Goal: Task Accomplishment & Management: Complete application form

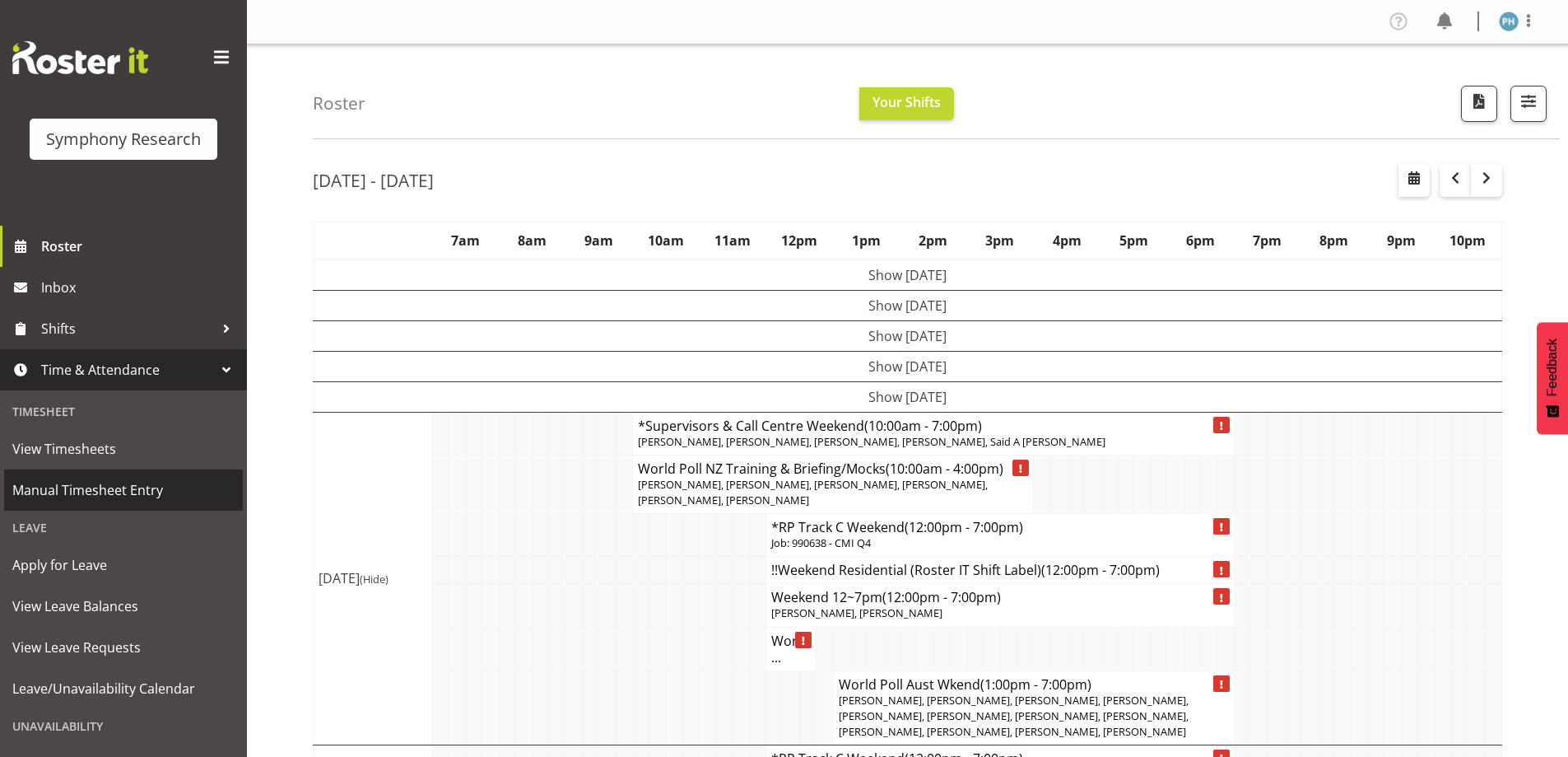
click at [182, 483] on span "Manual Timesheet Entry" at bounding box center [123, 490] width 222 height 25
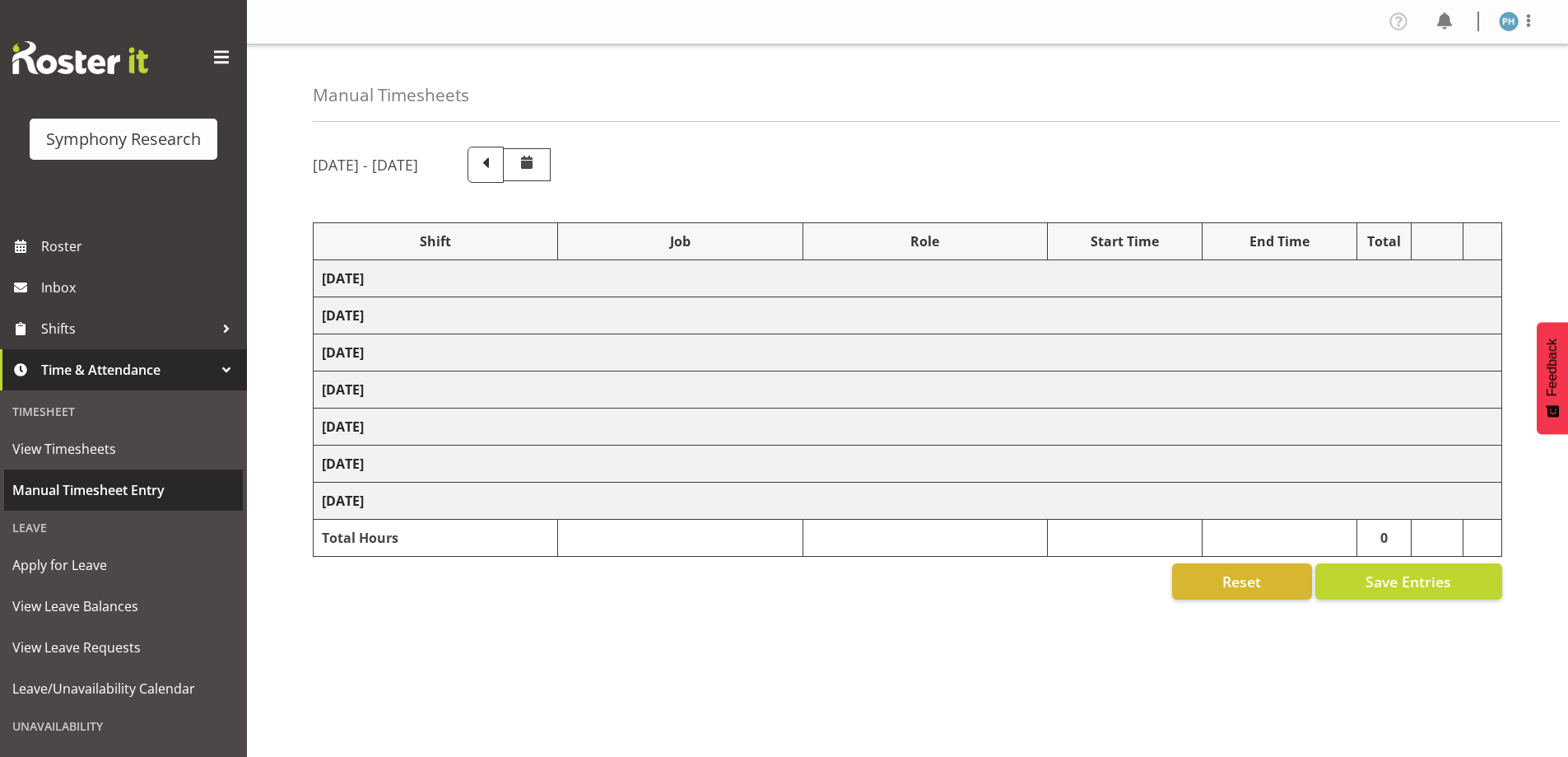
select select "57511"
select select "10499"
select select "47"
select select "56692"
select select "10499"
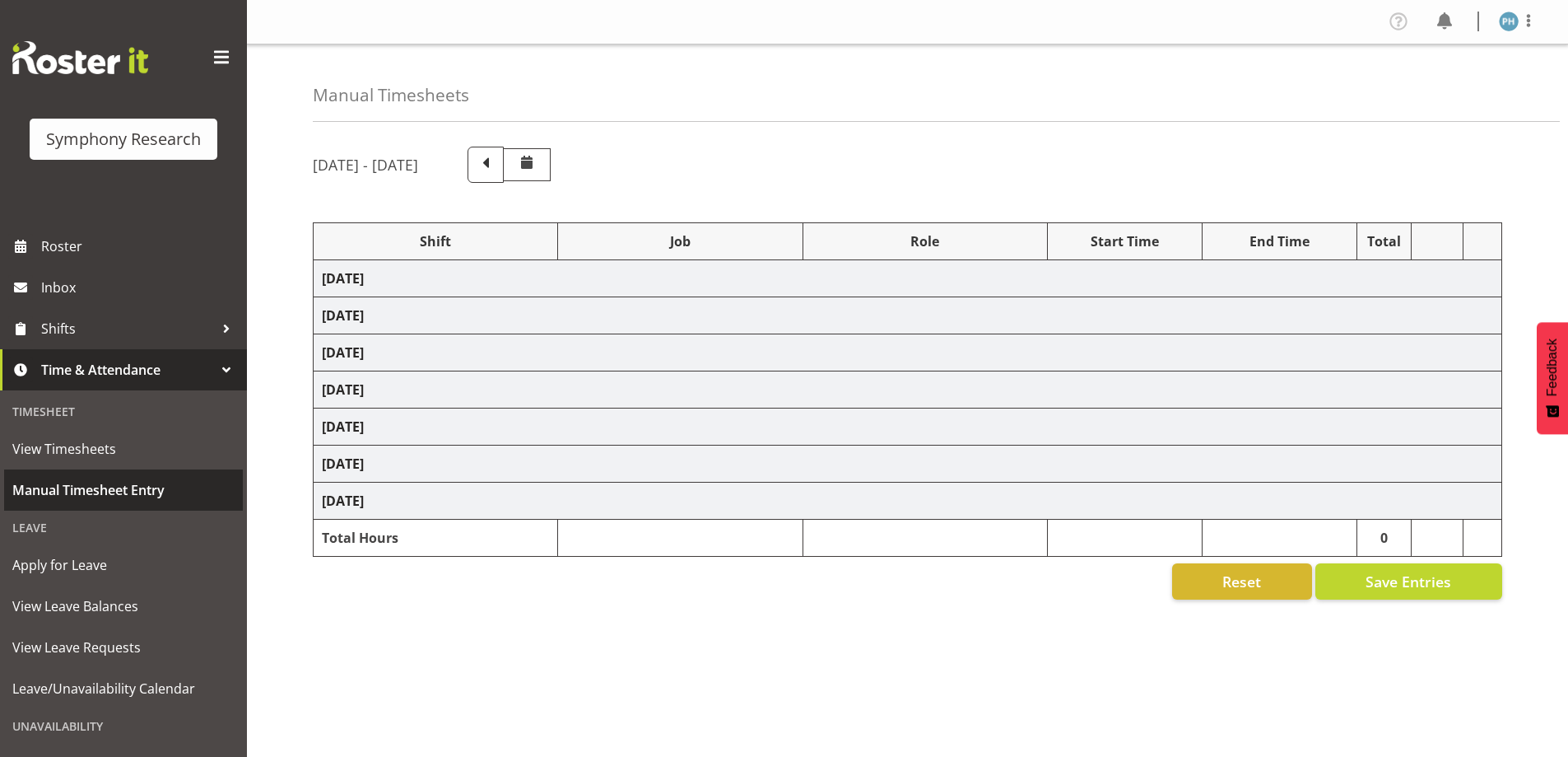
select select "47"
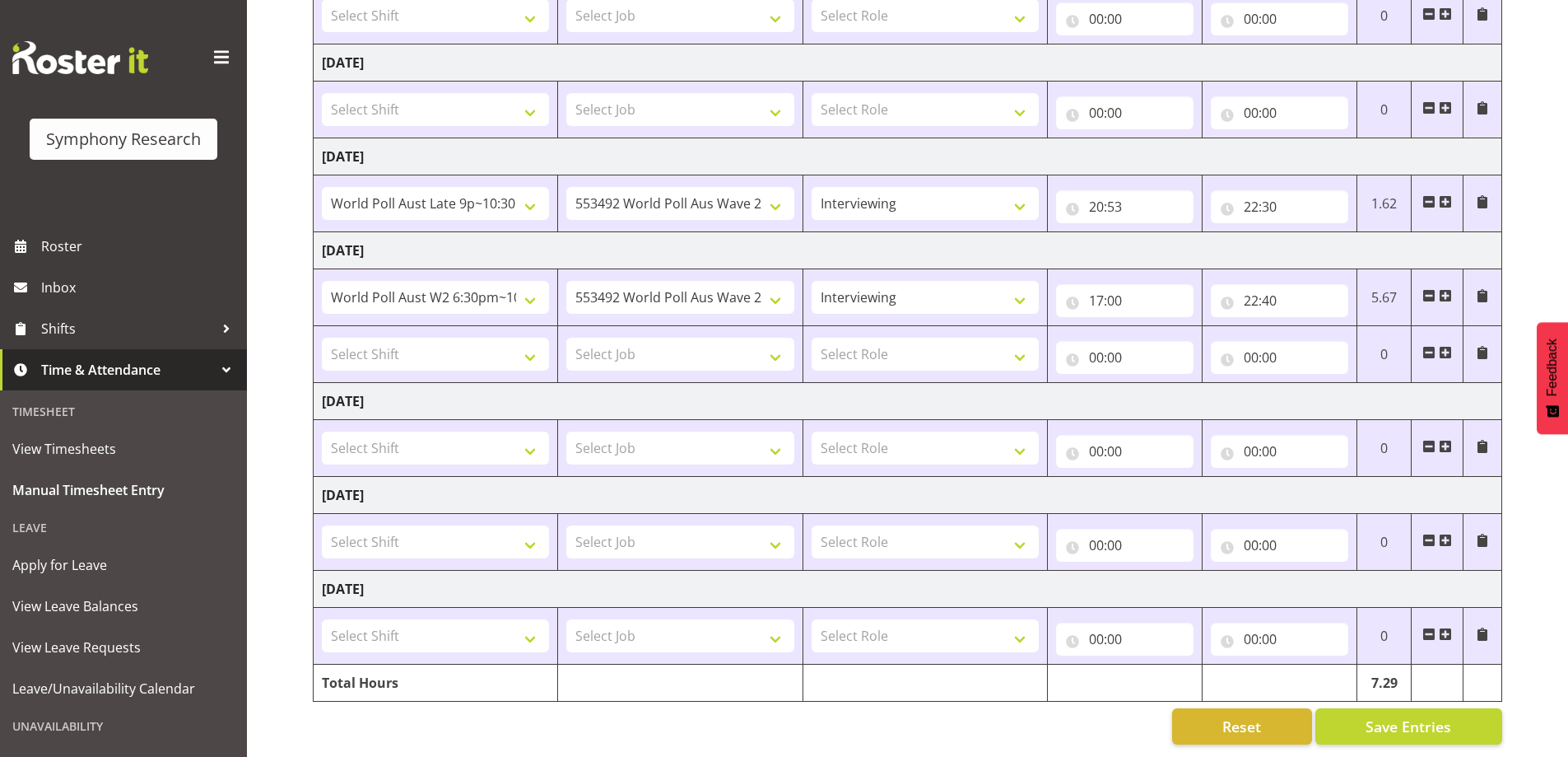
scroll to position [322, 0]
click at [529, 533] on select "Select Shift !!Project Briefing (Job to be assigned) !!Weekend Residential (Ros…" at bounding box center [435, 541] width 227 height 33
select select "11547"
click at [322, 525] on select "Select Shift !!Project Briefing (Job to be assigned) !!Weekend Residential (Ros…" at bounding box center [435, 541] width 227 height 33
click at [779, 532] on select "Select Job 550060 IF Admin 553492 World Poll Aus Wave 2 Main 2025 553493 World …" at bounding box center [680, 541] width 227 height 33
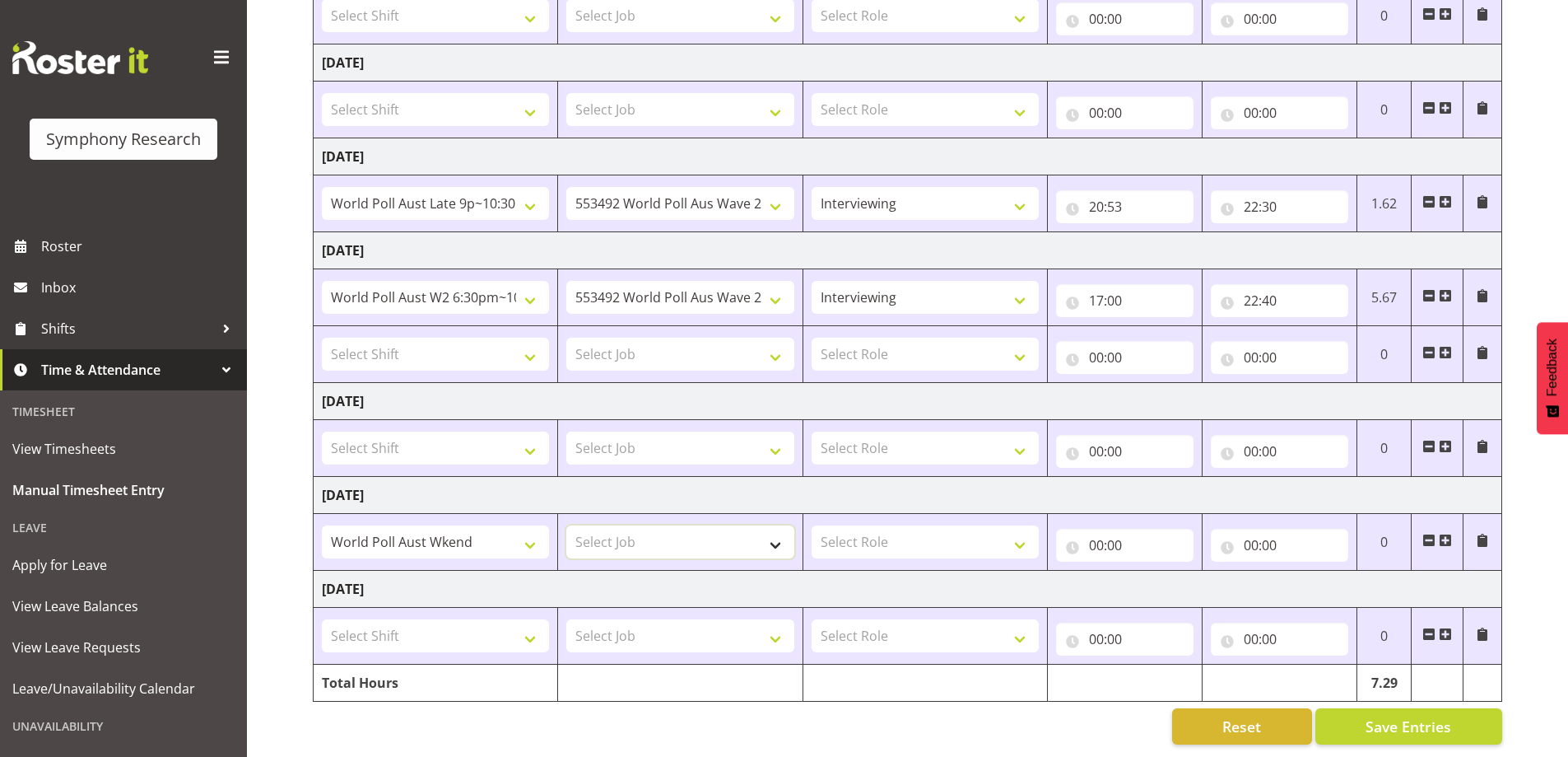
select select "10499"
click at [566, 525] on select "Select Job 550060 IF Admin 553492 World Poll Aus Wave 2 Main 2025 553493 World …" at bounding box center [680, 541] width 227 height 33
click at [1019, 526] on select "Select Role Briefing Interviewing" at bounding box center [925, 541] width 227 height 33
select select "47"
click at [811, 525] on select "Select Role Briefing Interviewing" at bounding box center [925, 541] width 227 height 33
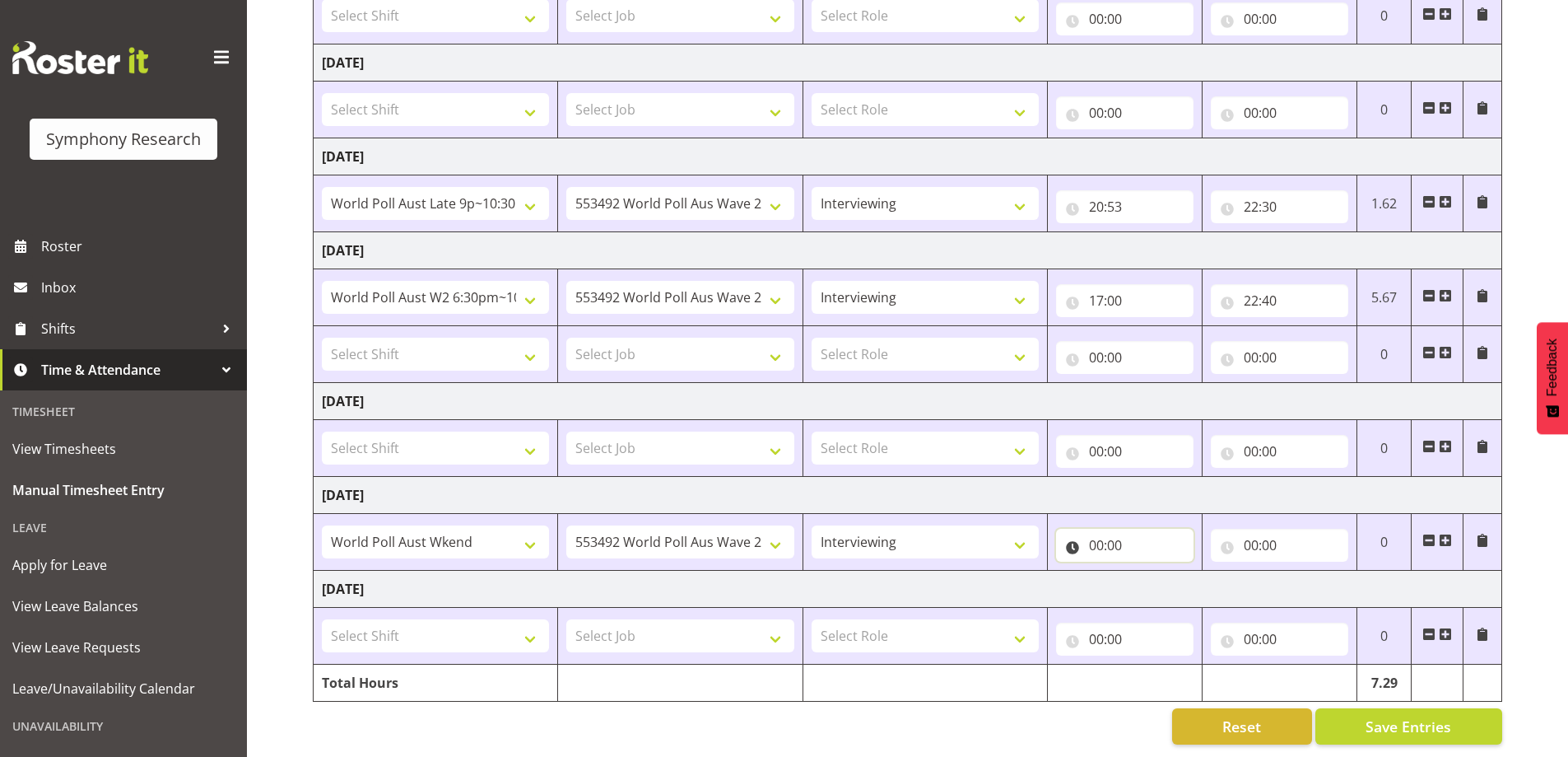
click at [1092, 529] on input "00:00" at bounding box center [1125, 545] width 137 height 33
click at [1161, 574] on select "00 01 02 03 04 05 06 07 08 09 10 11 12 13 14 15 16 17 18 19 20 21 22 23" at bounding box center [1169, 588] width 37 height 33
select select "13"
click at [1150, 572] on select "00 01 02 03 04 05 06 07 08 09 10 11 12 13 14 15 16 17 18 19 20 21 22 23" at bounding box center [1169, 588] width 37 height 33
type input "13:00"
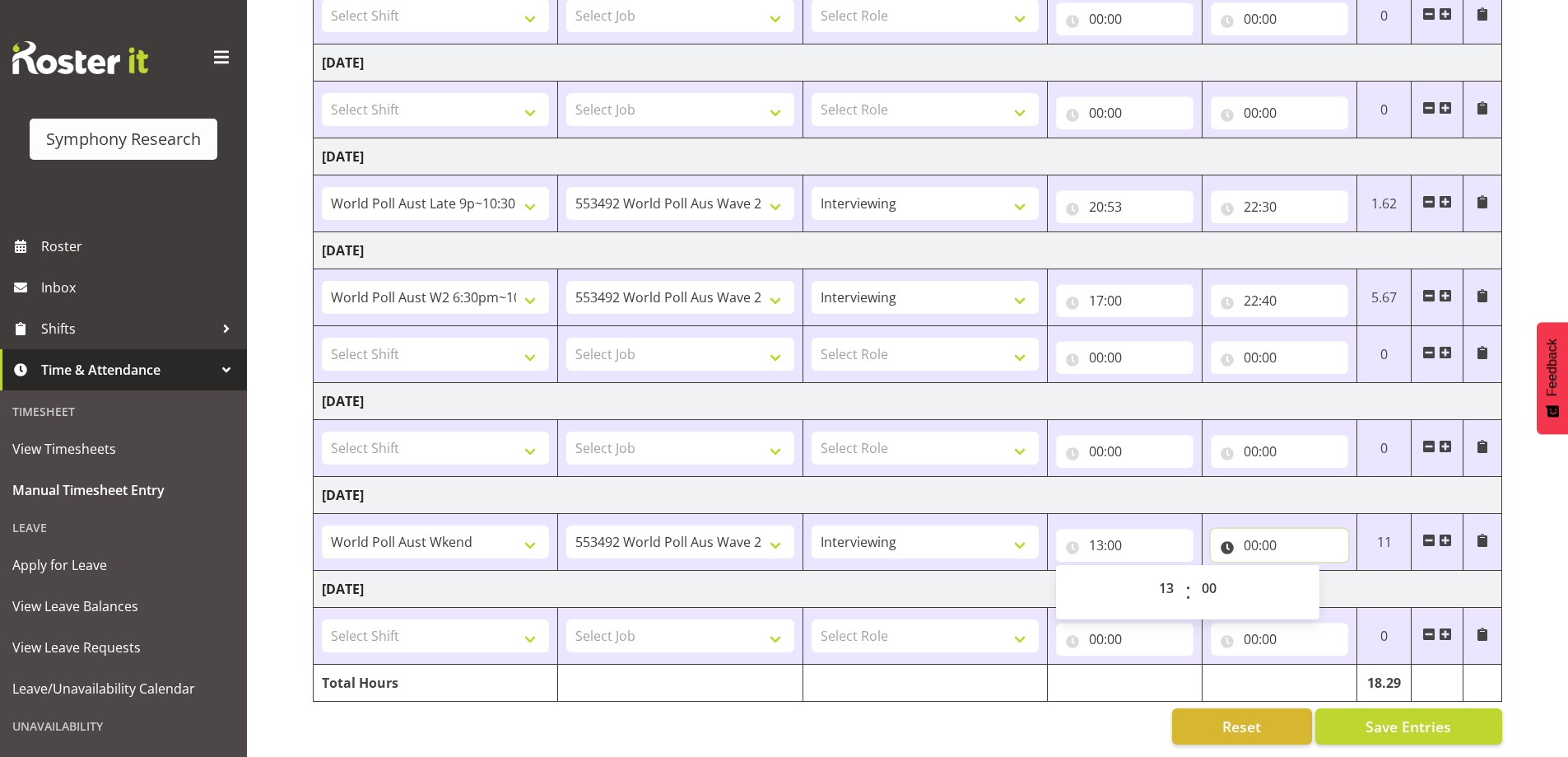
click at [1254, 535] on input "00:00" at bounding box center [1280, 545] width 137 height 33
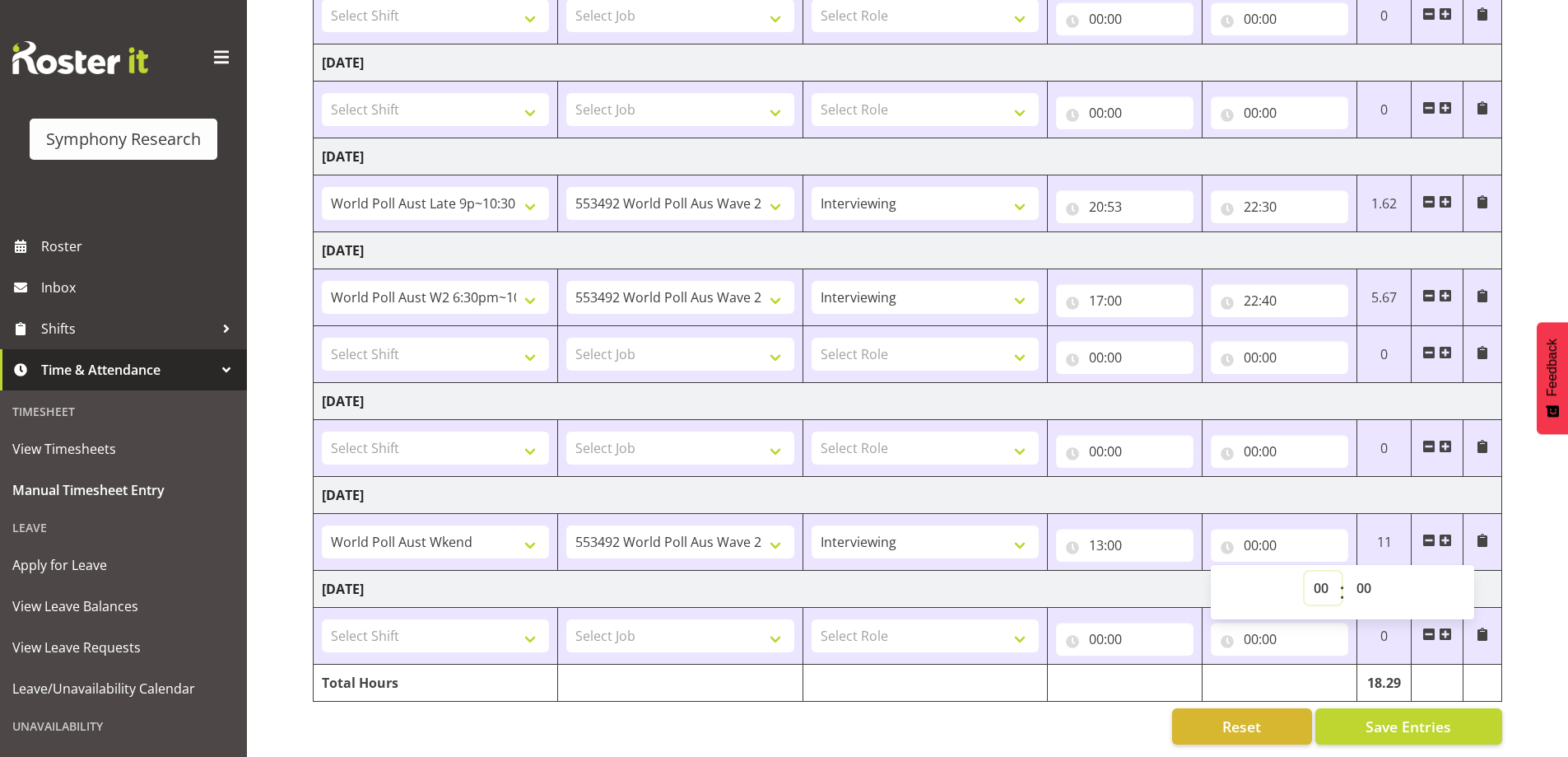
click at [1314, 582] on select "00 01 02 03 04 05 06 07 08 09 10 11 12 13 14 15 16 17 18 19 20 21 22 23" at bounding box center [1323, 588] width 37 height 33
select select "16"
click at [1305, 572] on select "00 01 02 03 04 05 06 07 08 09 10 11 12 13 14 15 16 17 18 19 20 21 22 23" at bounding box center [1323, 588] width 37 height 33
type input "16:00"
click at [1360, 576] on select "00 01 02 03 04 05 06 07 08 09 10 11 12 13 14 15 16 17 18 19 20 21 22 23 24 25 2…" at bounding box center [1366, 588] width 37 height 33
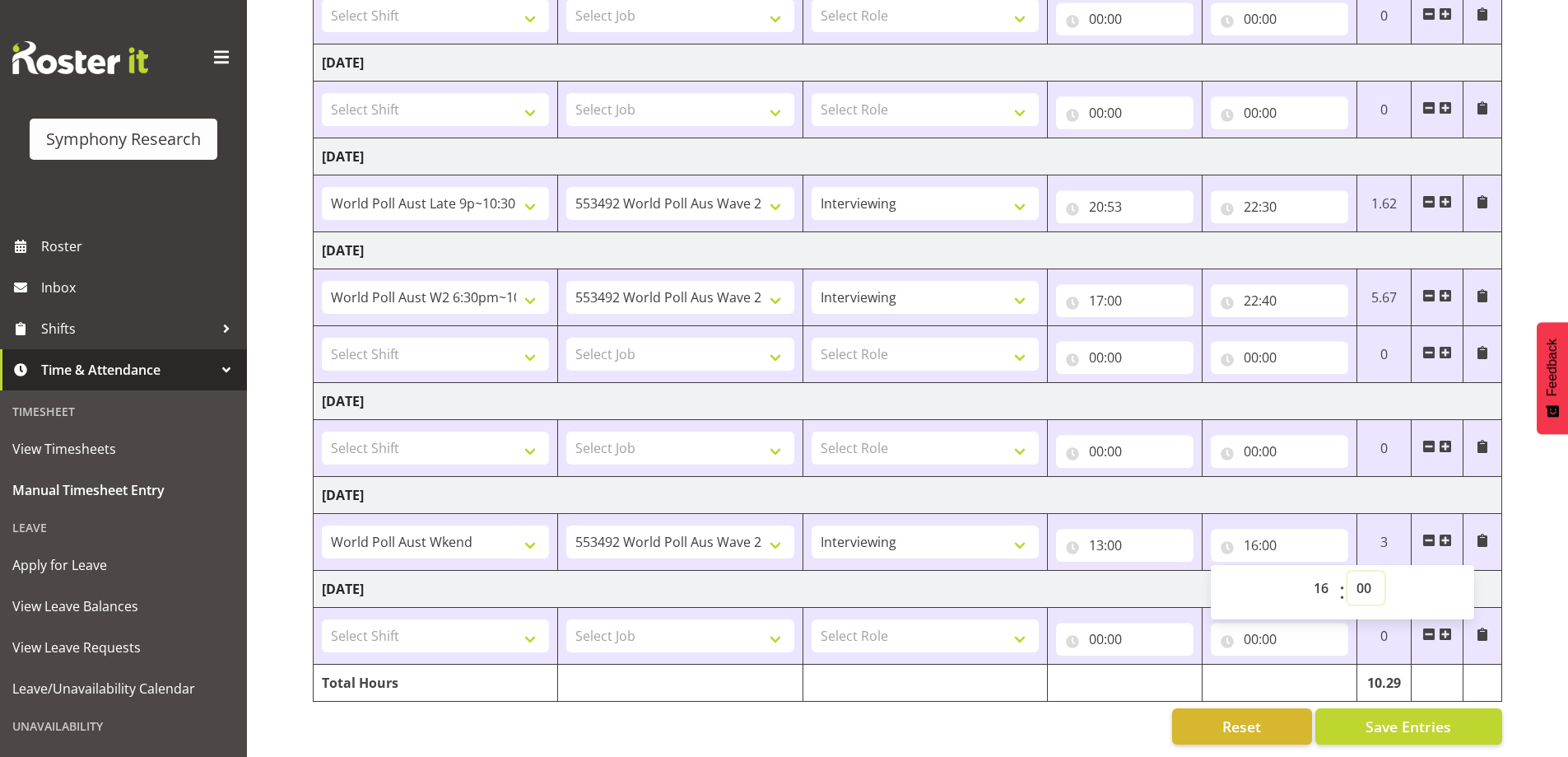
select select "9"
click at [1348, 572] on select "00 01 02 03 04 05 06 07 08 09 10 11 12 13 14 15 16 17 18 19 20 21 22 23 24 25 2…" at bounding box center [1366, 588] width 37 height 33
type input "16:09"
click at [1446, 534] on span at bounding box center [1446, 540] width 13 height 13
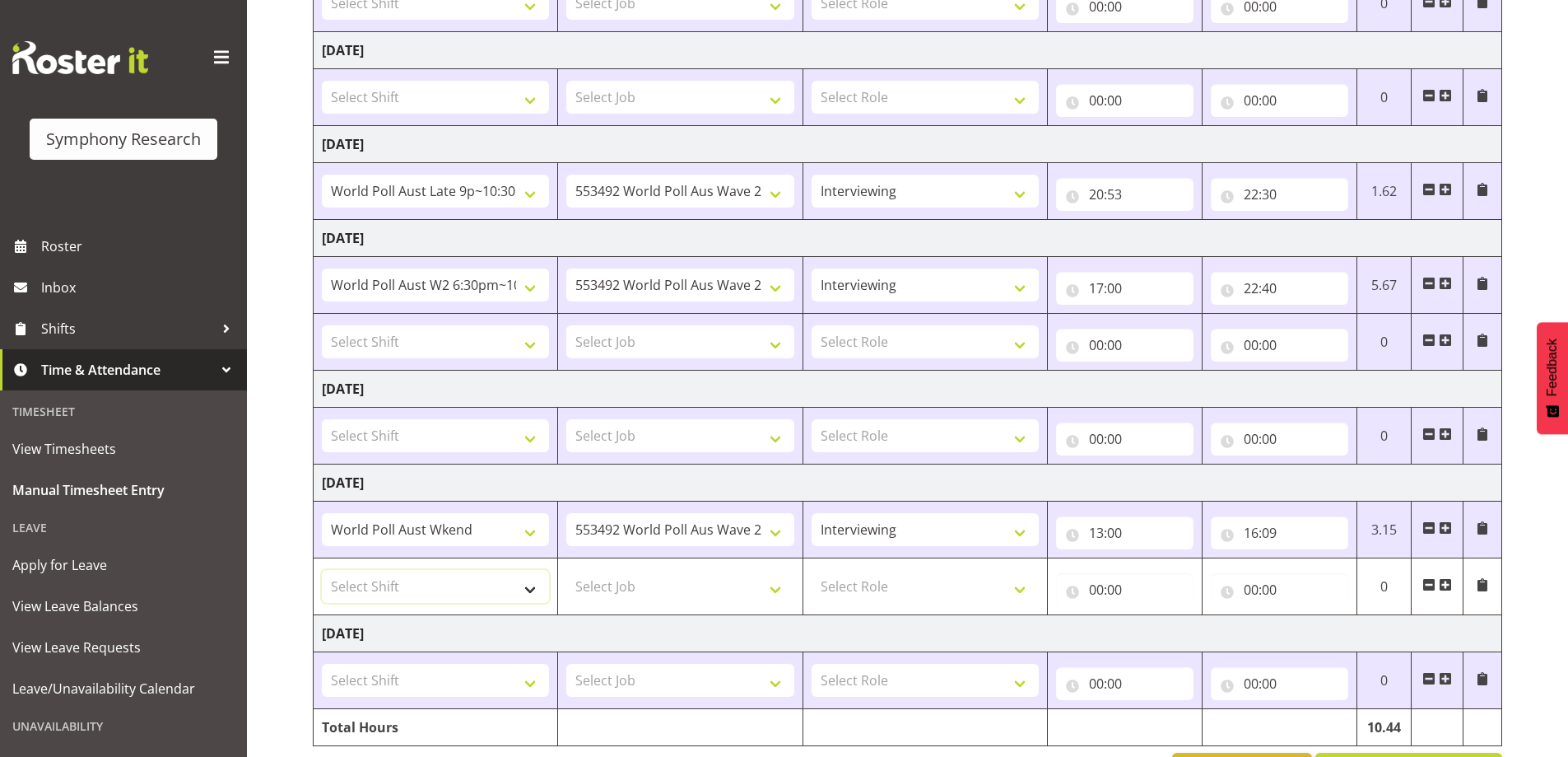
click at [526, 590] on select "Select Shift !!Project Briefing (Job to be assigned) !!Weekend Residential (Ros…" at bounding box center [435, 586] width 227 height 33
select select "11547"
click at [322, 570] on select "Select Shift !!Project Briefing (Job to be assigned) !!Weekend Residential (Ros…" at bounding box center [435, 586] width 227 height 33
click at [775, 589] on select "Select Job 550060 IF Admin 553492 World Poll Aus Wave 2 Main 2025 553493 World …" at bounding box center [680, 586] width 227 height 33
select select "10499"
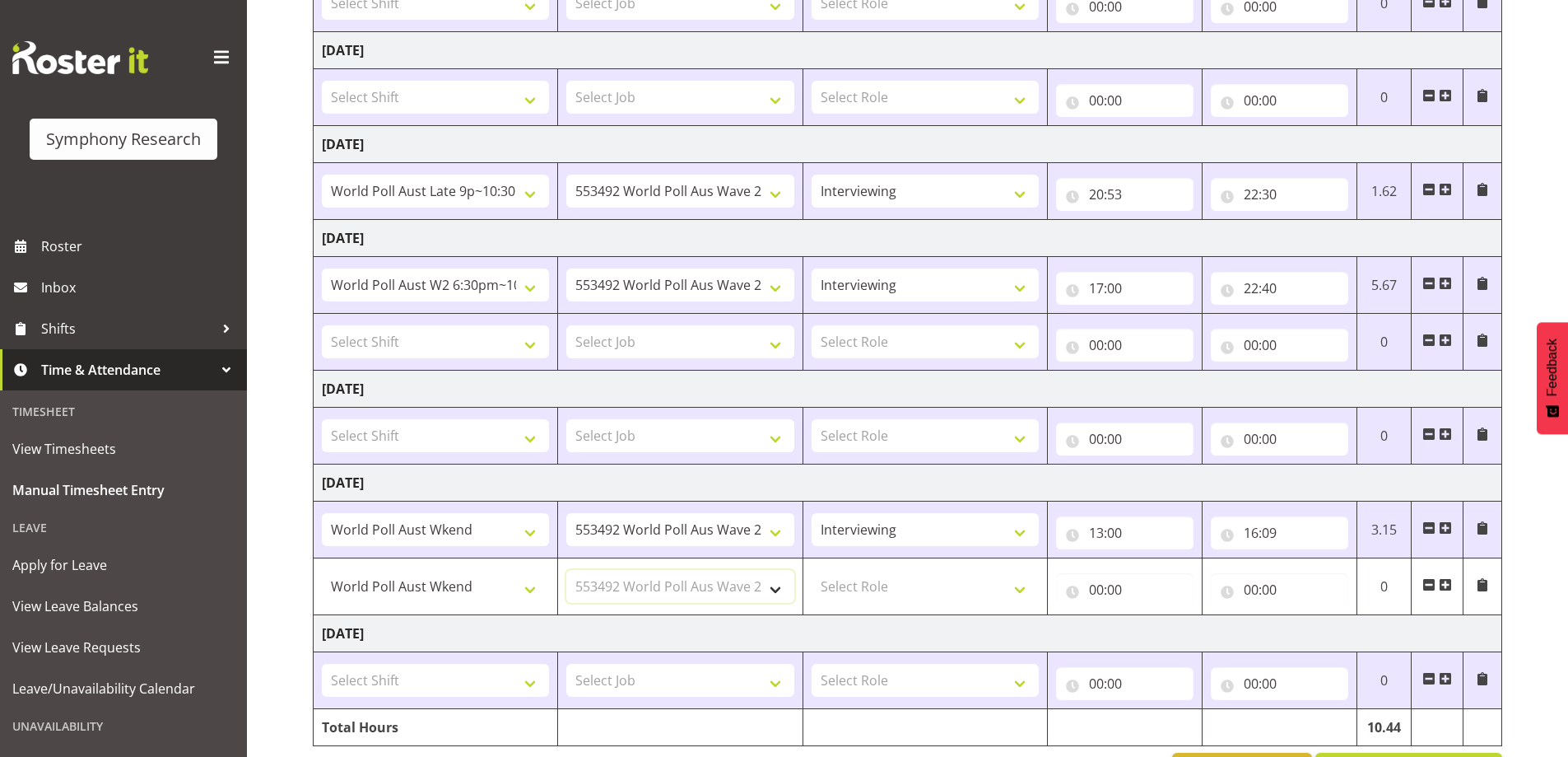
click at [566, 570] on select "Select Job 550060 IF Admin 553492 World Poll Aus Wave 2 Main 2025 553493 World …" at bounding box center [680, 586] width 227 height 33
click at [1023, 590] on select "Select Role Briefing Interviewing" at bounding box center [925, 586] width 227 height 33
select select "47"
click at [811, 570] on select "Select Role Briefing Interviewing" at bounding box center [925, 586] width 227 height 33
click at [1091, 588] on input "00:00" at bounding box center [1125, 589] width 137 height 33
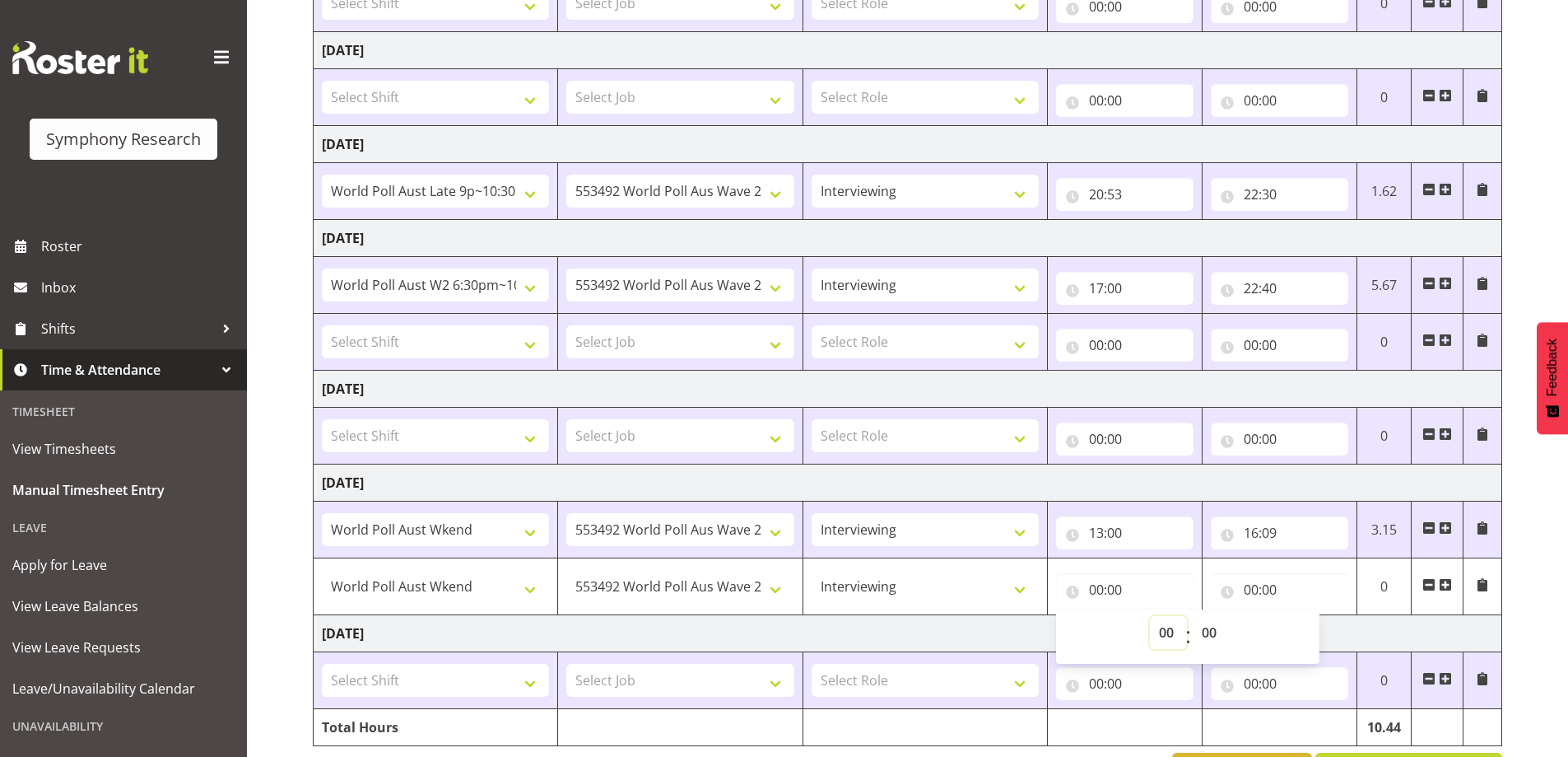
click at [1159, 624] on select "00 01 02 03 04 05 06 07 08 09 10 11 12 13 14 15 16 17 18 19 20 21 22 23" at bounding box center [1169, 632] width 37 height 33
select select "16"
click at [1150, 616] on select "00 01 02 03 04 05 06 07 08 09 10 11 12 13 14 15 16 17 18 19 20 21 22 23" at bounding box center [1169, 632] width 37 height 33
type input "16:00"
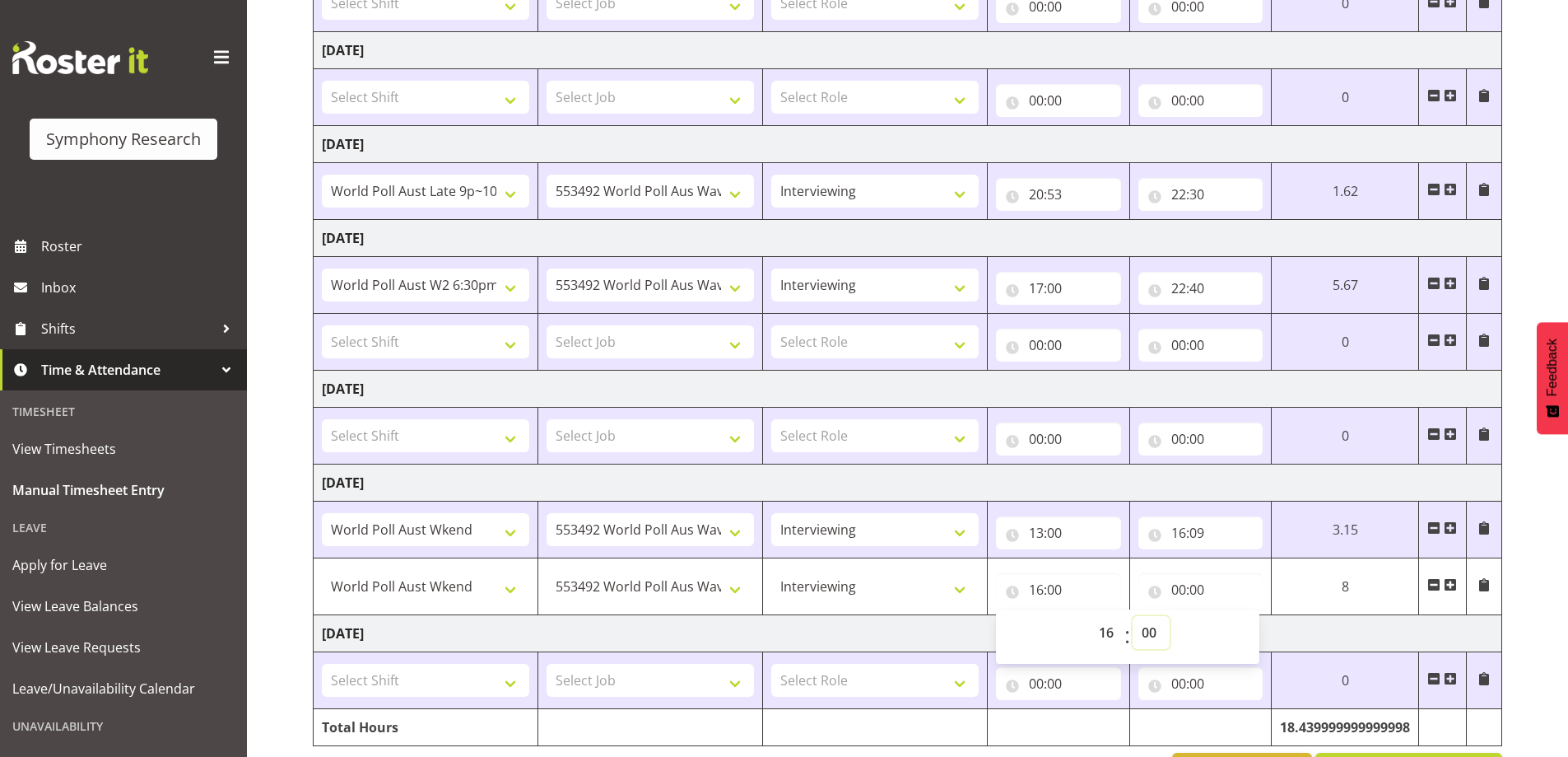
click at [1149, 635] on select "00 01 02 03 04 05 06 07 08 09 10 11 12 13 14 15 16 17 18 19 20 21 22 23 24 25 2…" at bounding box center [1151, 632] width 37 height 33
select select "38"
click at [1170, 616] on select "00 01 02 03 04 05 06 07 08 09 10 11 12 13 14 15 16 17 18 19 20 21 22 23 24 25 2…" at bounding box center [1151, 632] width 37 height 33
type input "16:38"
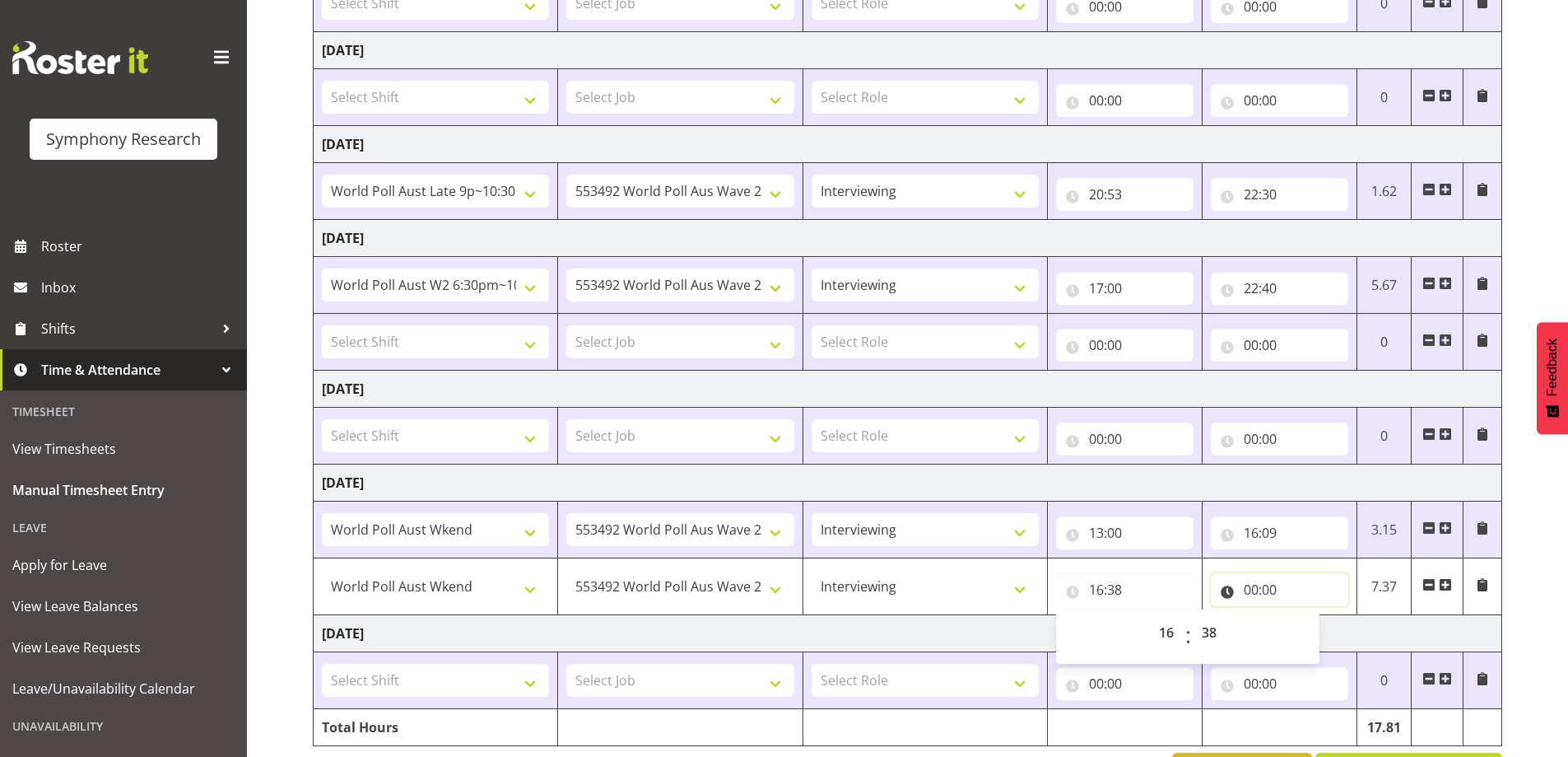
click at [1251, 592] on input "00:00" at bounding box center [1280, 589] width 137 height 33
click at [1325, 635] on select "00 01 02 03 04 05 06 07 08 09 10 11 12 13 14 15 16 17 18 19 20 21 22 23" at bounding box center [1323, 632] width 37 height 33
select select "18"
click at [1305, 616] on select "00 01 02 03 04 05 06 07 08 09 10 11 12 13 14 15 16 17 18 19 20 21 22 23" at bounding box center [1323, 632] width 37 height 33
type input "18:00"
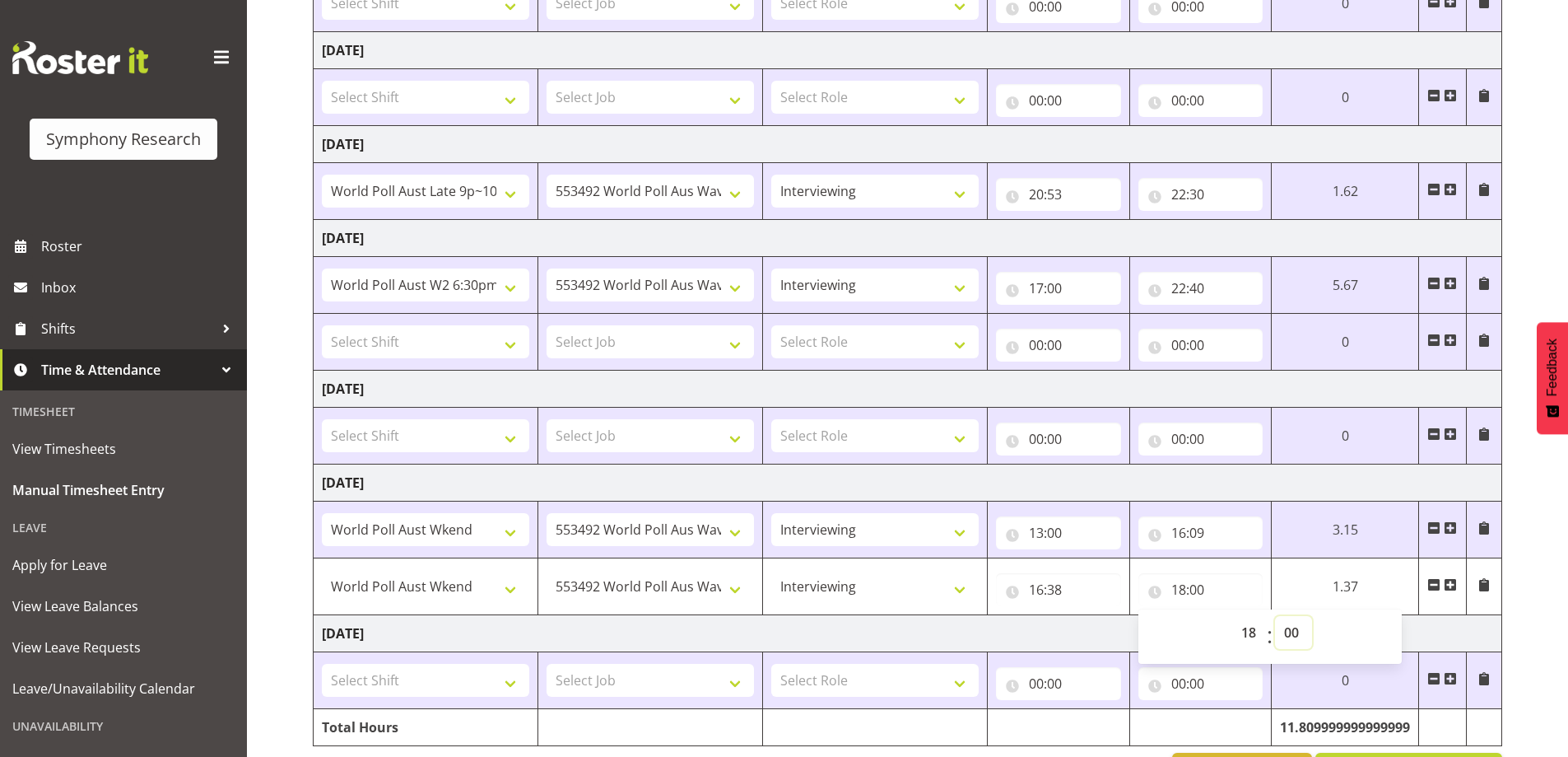
click at [1289, 636] on select "00 01 02 03 04 05 06 07 08 09 10 11 12 13 14 15 16 17 18 19 20 21 22 23 24 25 2…" at bounding box center [1294, 632] width 37 height 33
select select "16"
click at [1313, 616] on select "00 01 02 03 04 05 06 07 08 09 10 11 12 13 14 15 16 17 18 19 20 21 22 23 24 25 2…" at bounding box center [1294, 632] width 37 height 33
type input "18:16"
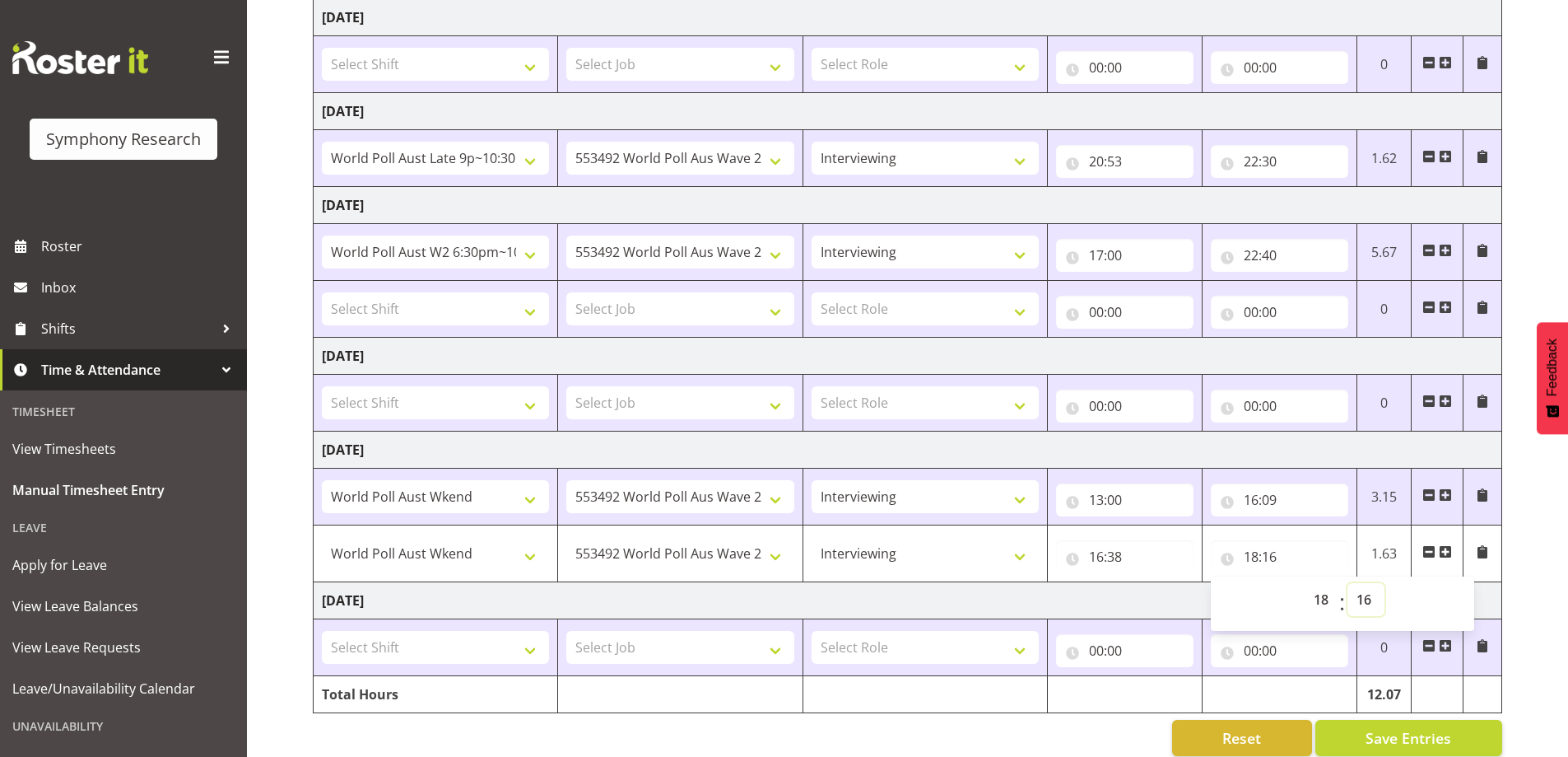
scroll to position [379, 0]
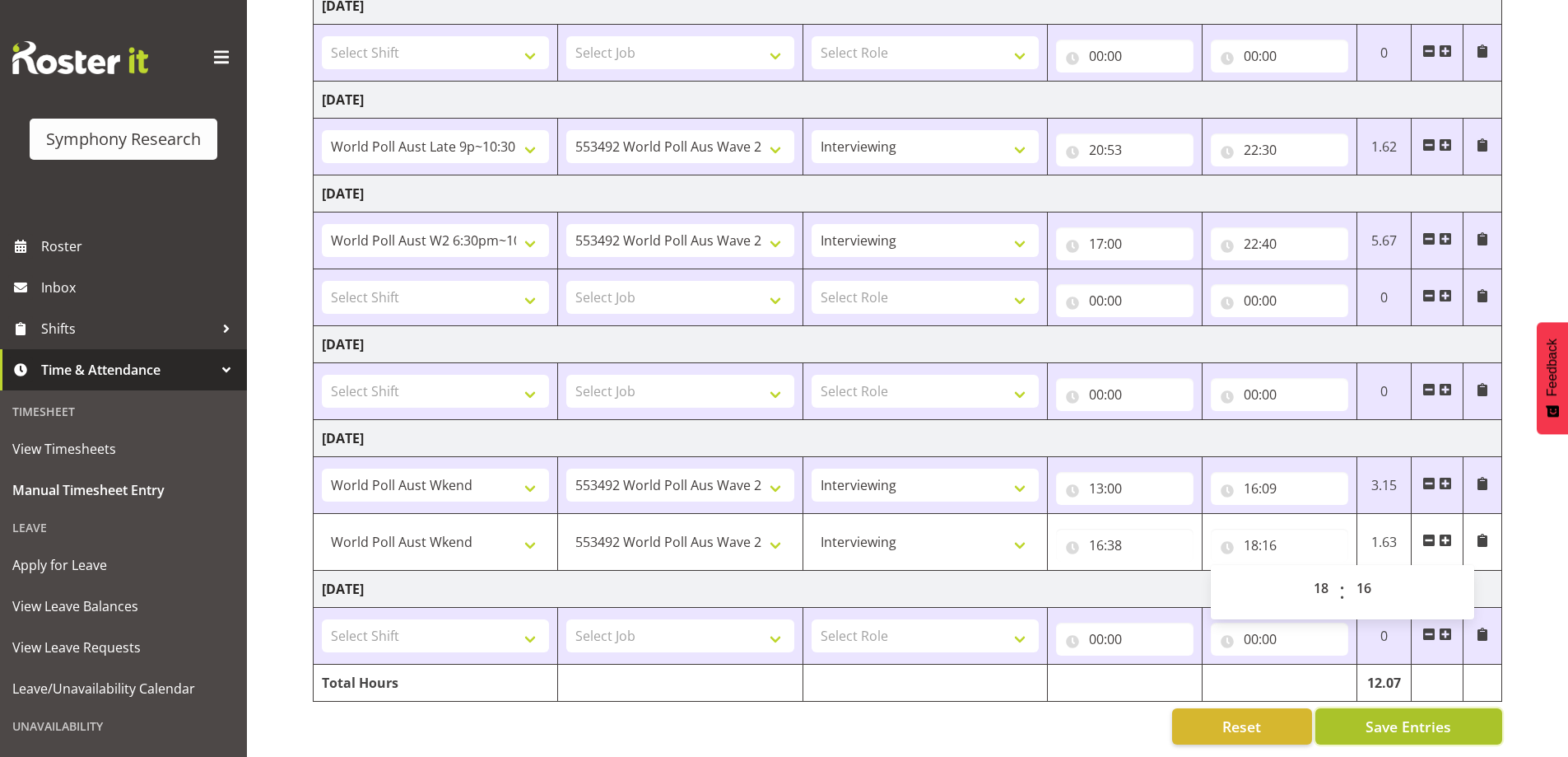
click at [1397, 716] on span "Save Entries" at bounding box center [1408, 726] width 85 height 21
type input "16:38"
type input "18:16"
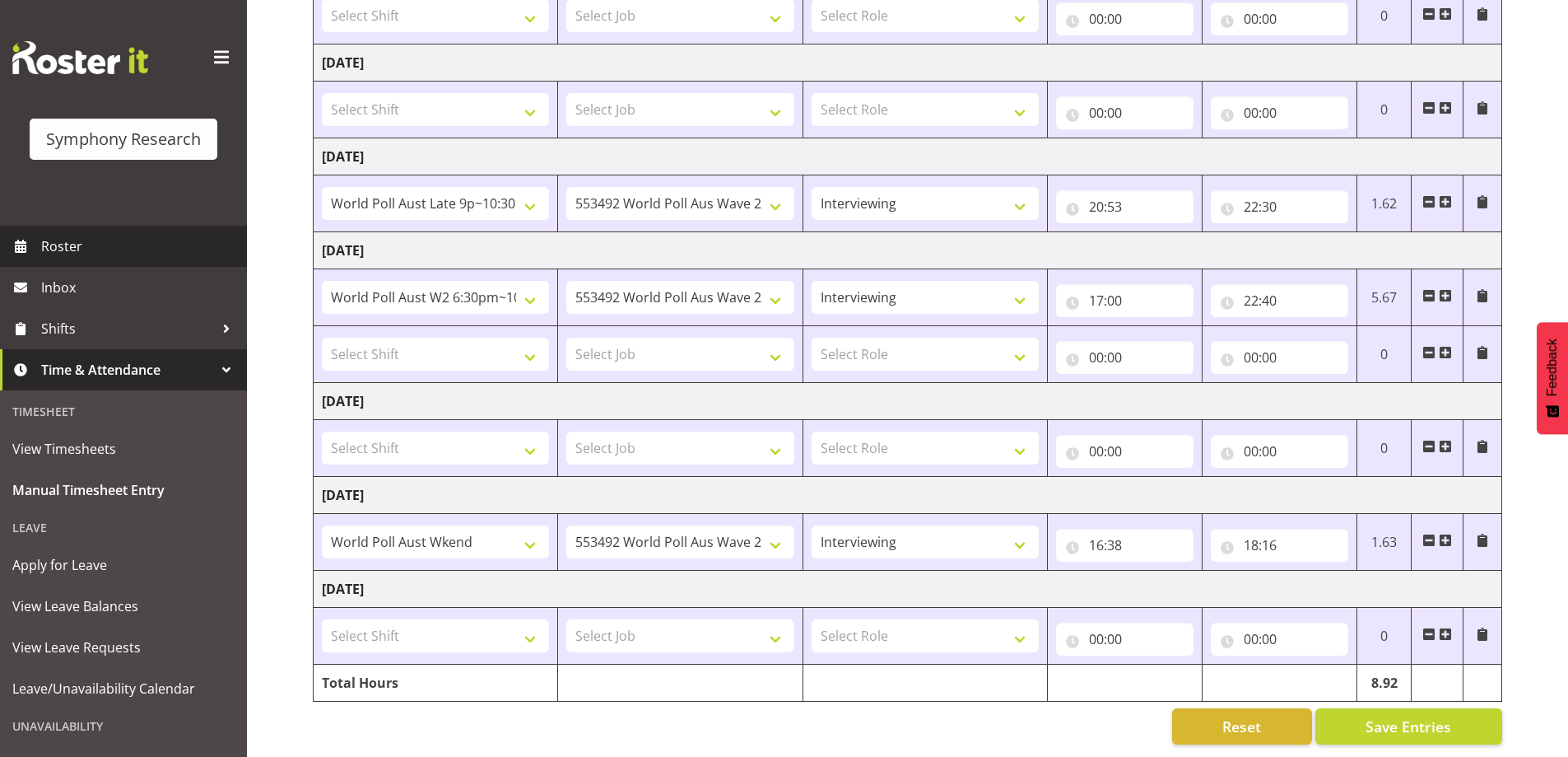
click at [66, 245] on span "Roster" at bounding box center [140, 246] width 197 height 25
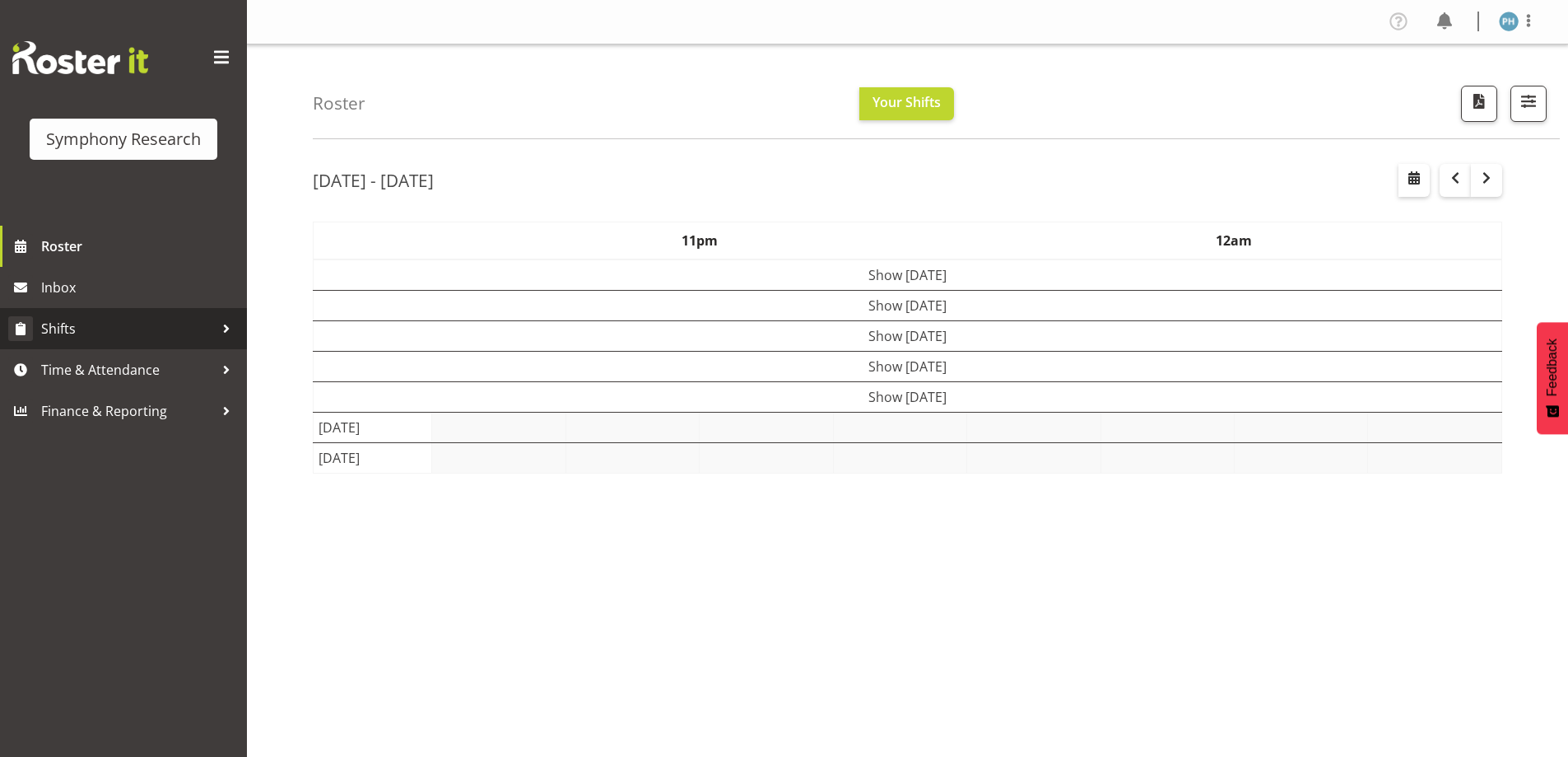
click at [124, 335] on span "Shifts" at bounding box center [128, 329] width 173 height 25
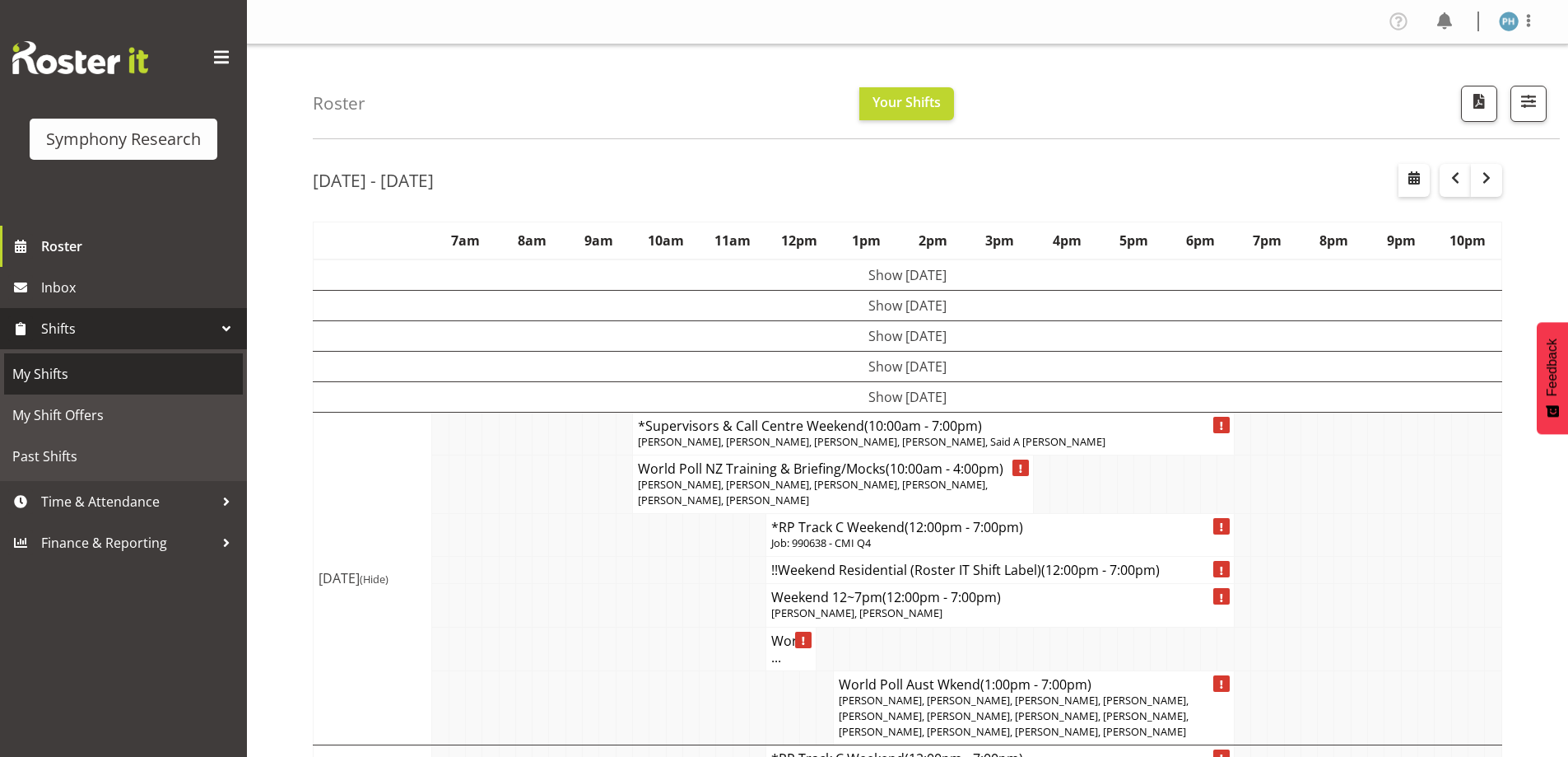
click at [55, 375] on span "My Shifts" at bounding box center [123, 374] width 222 height 25
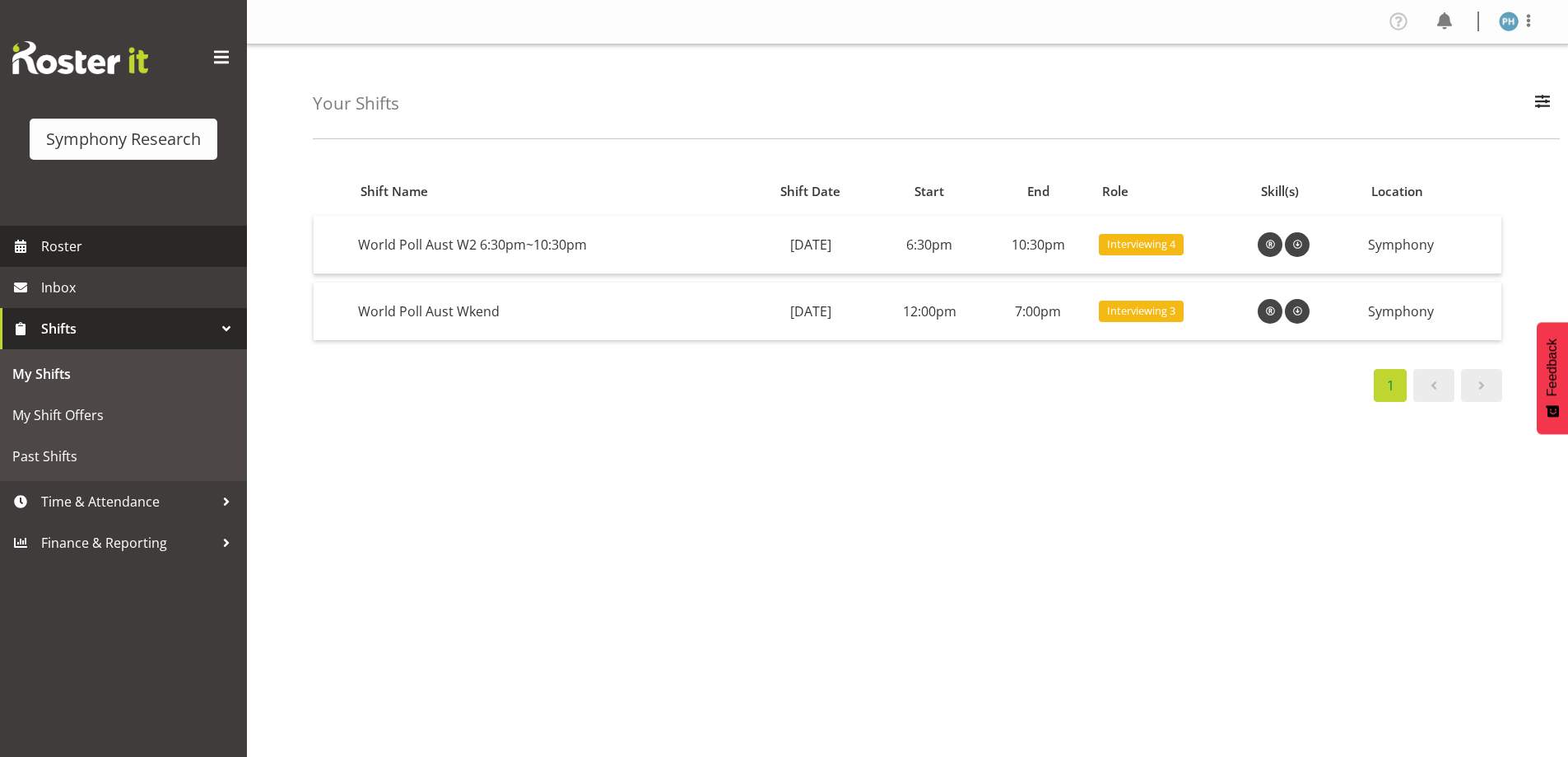
click at [60, 233] on link "Roster" at bounding box center [123, 246] width 247 height 41
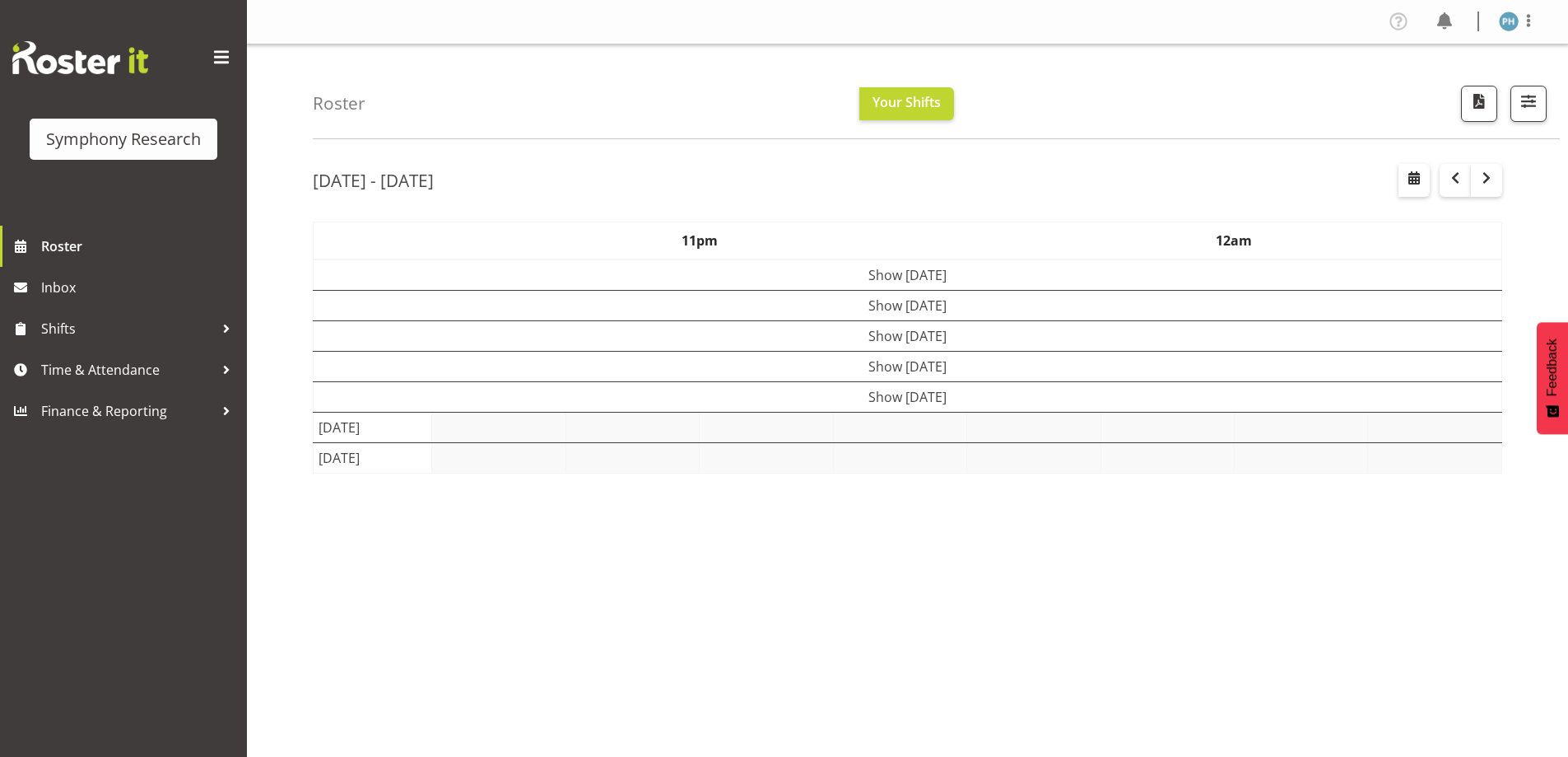
click at [1527, 19] on span at bounding box center [1528, 20] width 19 height 19
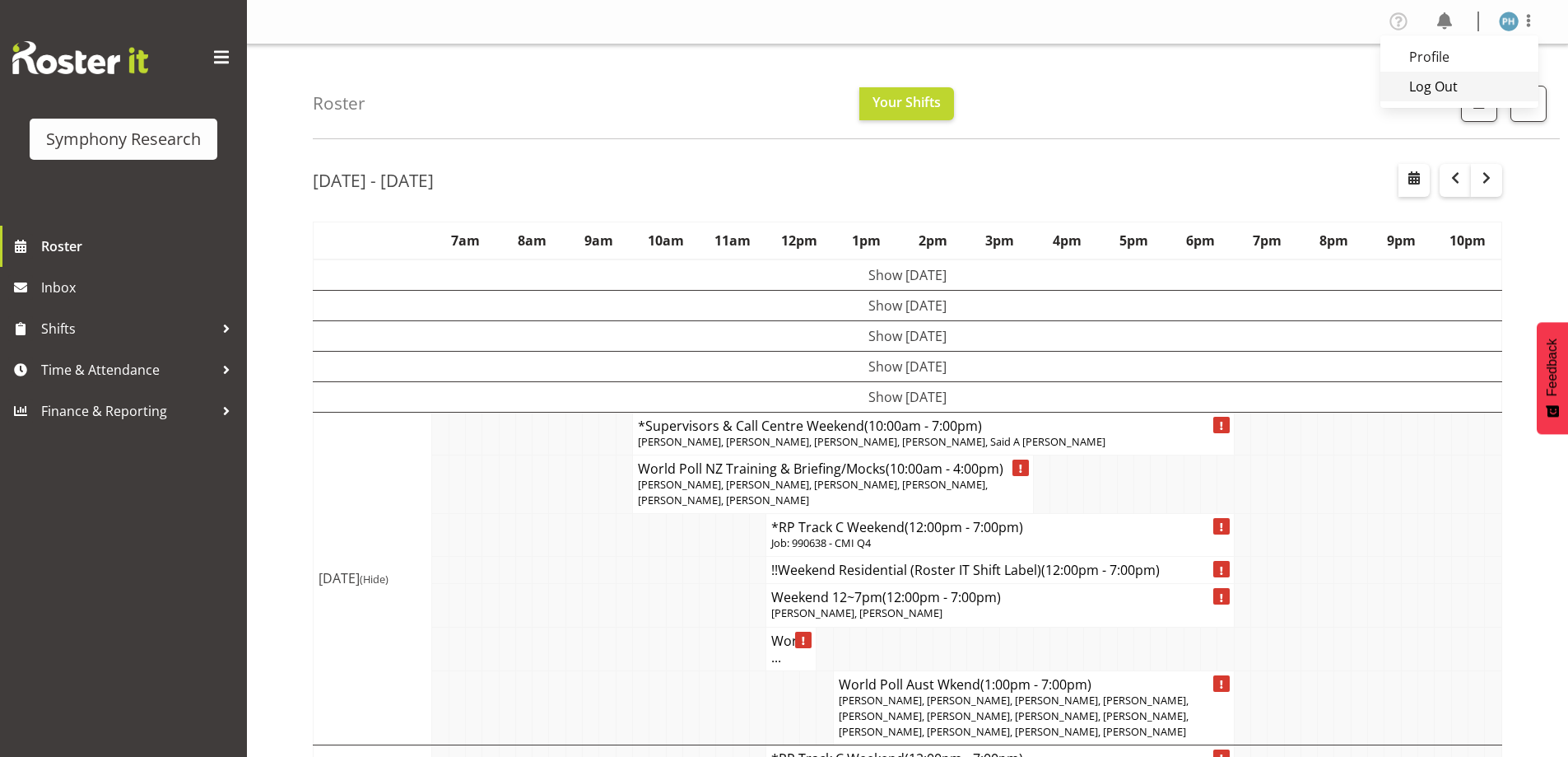
click at [1458, 83] on link "Log Out" at bounding box center [1459, 86] width 158 height 30
